Goal: Find specific page/section: Find specific page/section

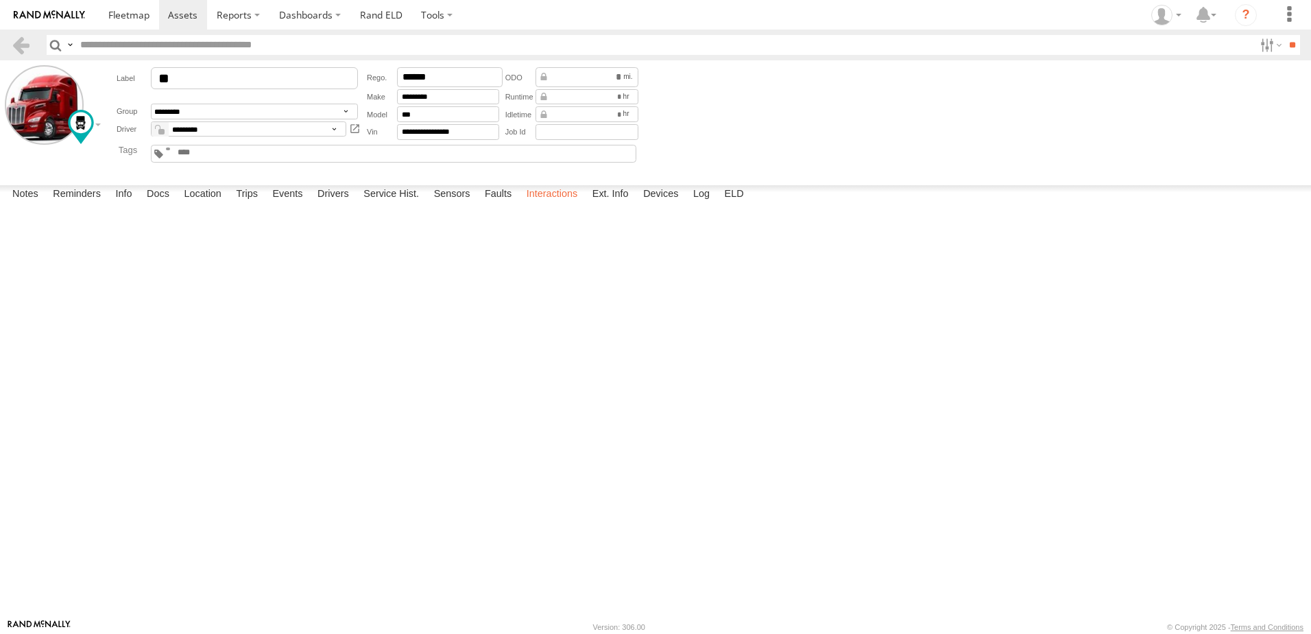
click at [547, 204] on label "Interactions" at bounding box center [552, 194] width 65 height 19
click at [545, 204] on label "Interactions" at bounding box center [552, 194] width 65 height 19
click at [192, 204] on label "Location" at bounding box center [202, 194] width 51 height 19
click at [27, 42] on link at bounding box center [21, 45] width 20 height 20
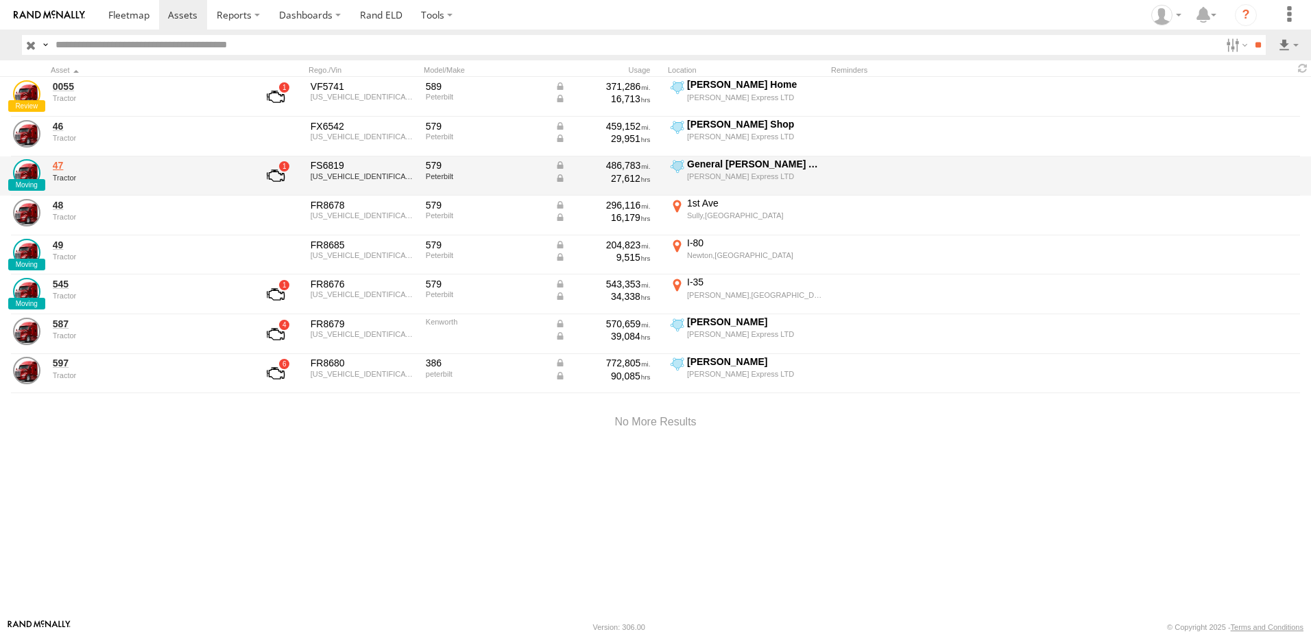
click at [62, 163] on link "47" at bounding box center [147, 165] width 188 height 12
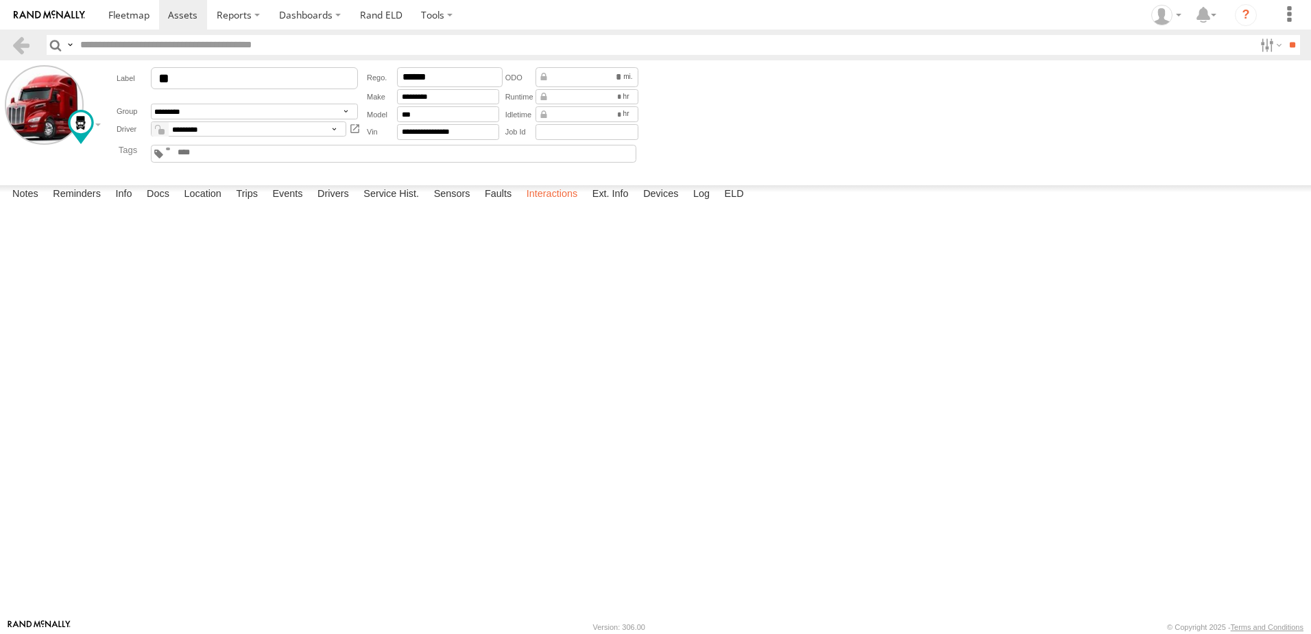
click at [554, 204] on label "Interactions" at bounding box center [552, 194] width 65 height 19
click at [289, 204] on label "Events" at bounding box center [287, 194] width 44 height 19
click at [553, 204] on label "Interactions" at bounding box center [552, 194] width 65 height 19
click at [23, 40] on link at bounding box center [21, 45] width 20 height 20
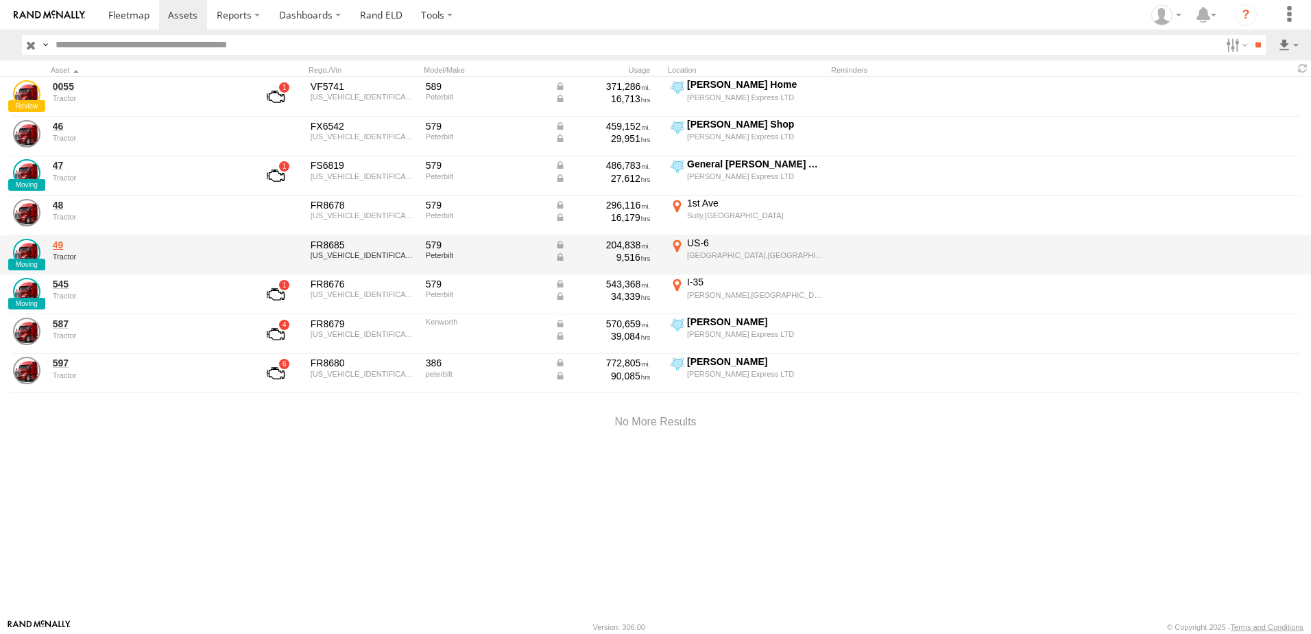
click at [53, 244] on link "49" at bounding box center [147, 245] width 188 height 12
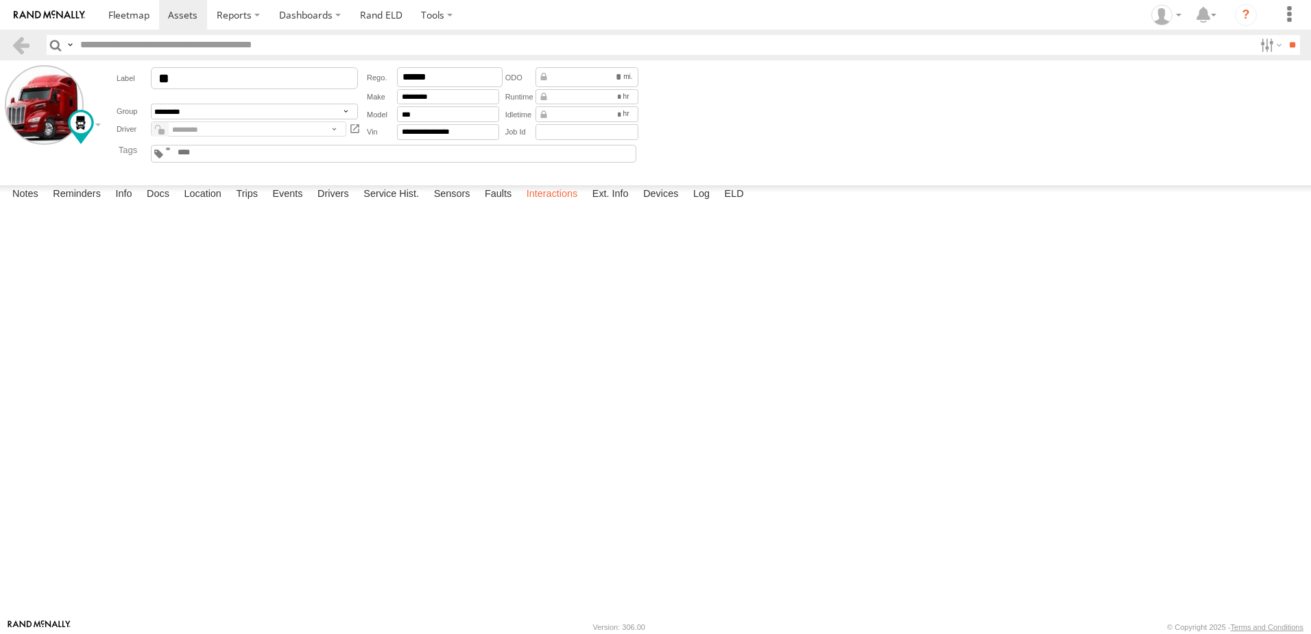
click at [547, 204] on label "Interactions" at bounding box center [552, 194] width 65 height 19
click at [23, 43] on link at bounding box center [21, 45] width 20 height 20
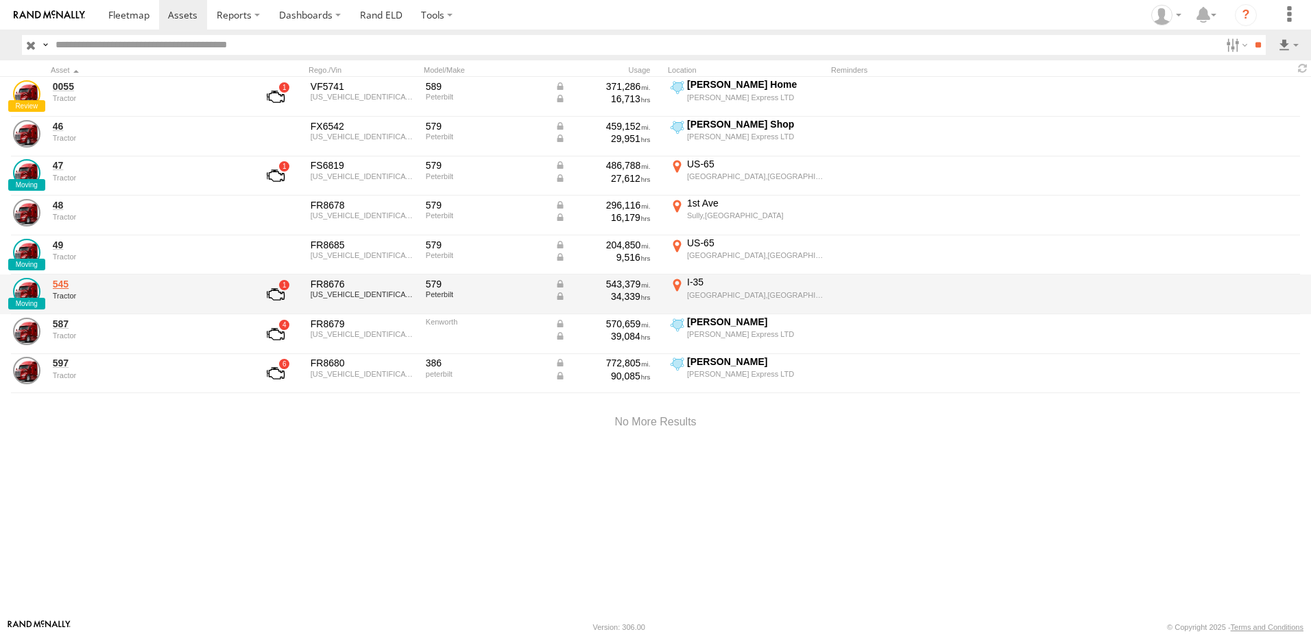
click at [62, 285] on link "545" at bounding box center [147, 284] width 188 height 12
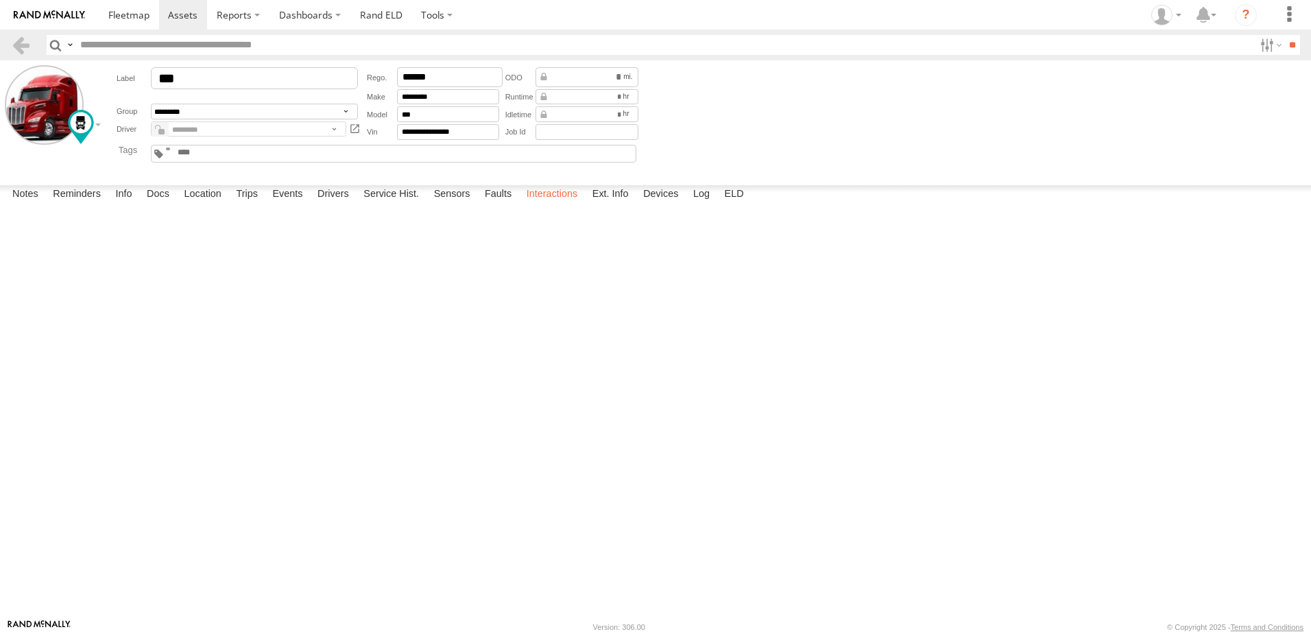
click at [556, 204] on label "Interactions" at bounding box center [552, 194] width 65 height 19
click at [21, 43] on link at bounding box center [21, 45] width 20 height 20
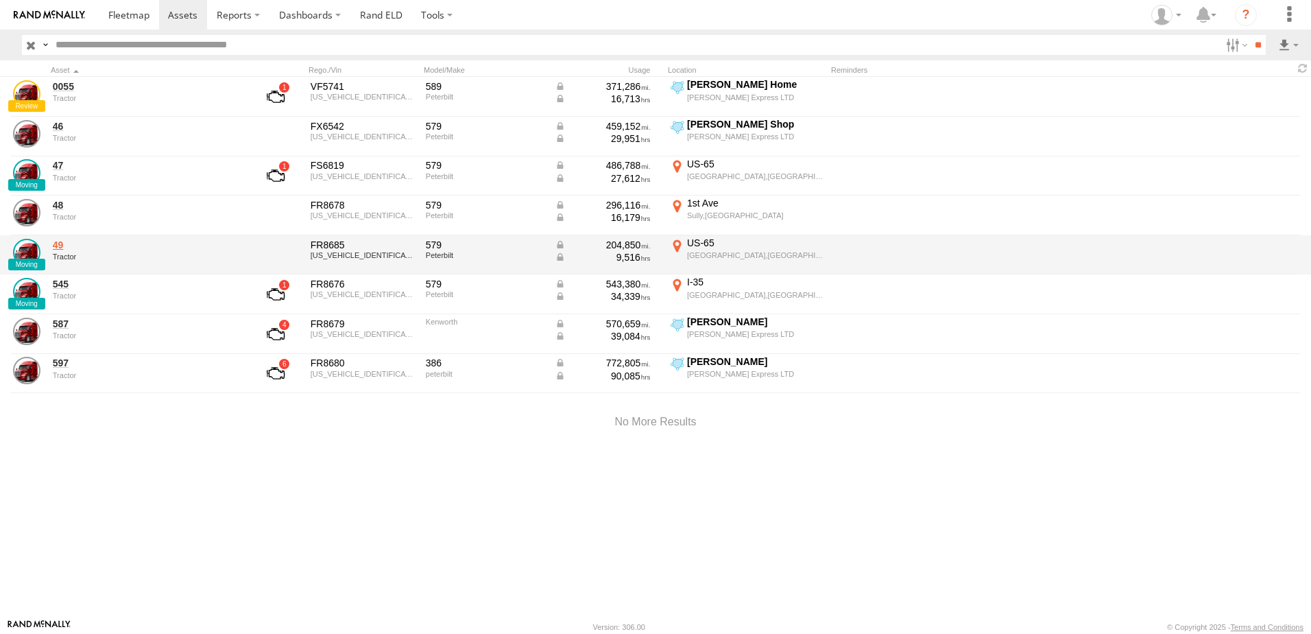
click at [53, 245] on link "49" at bounding box center [147, 245] width 188 height 12
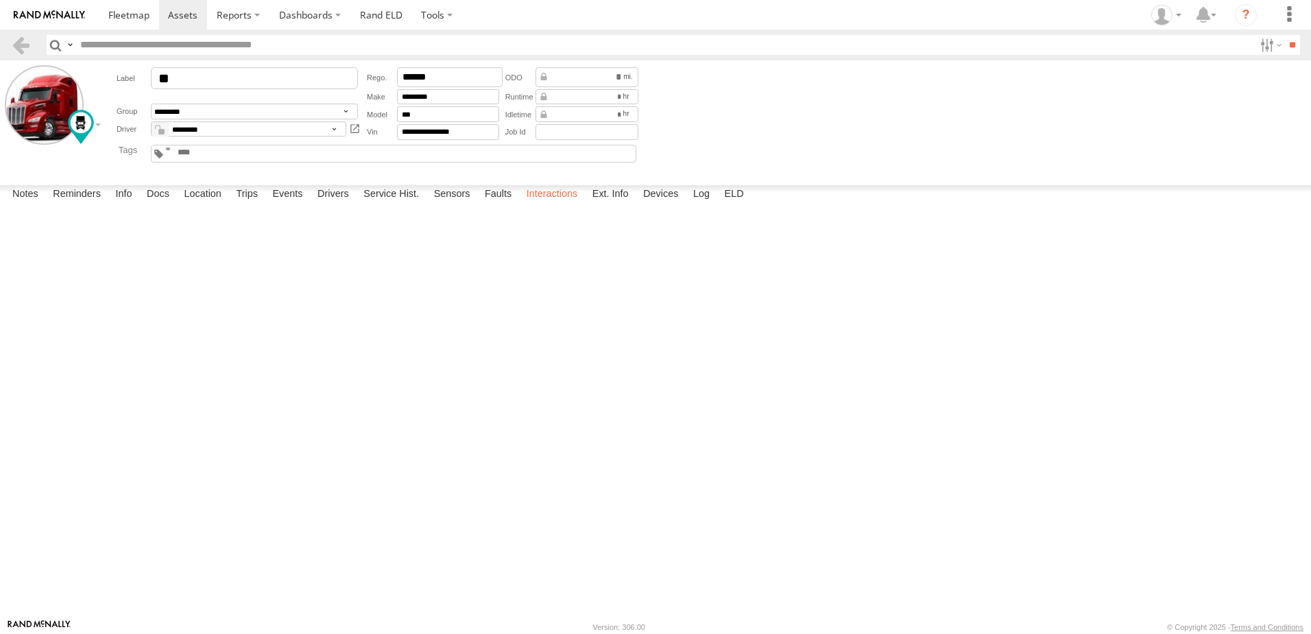
click at [568, 204] on label "Interactions" at bounding box center [552, 194] width 65 height 19
